Goal: Task Accomplishment & Management: Complete application form

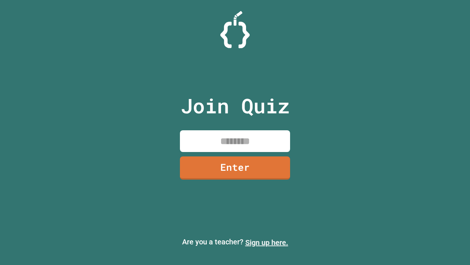
click at [267, 242] on link "Sign up here." at bounding box center [266, 242] width 43 height 9
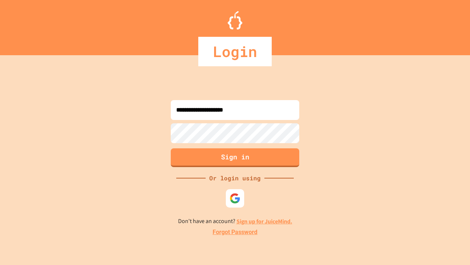
type input "**********"
